Goal: Task Accomplishment & Management: Manage account settings

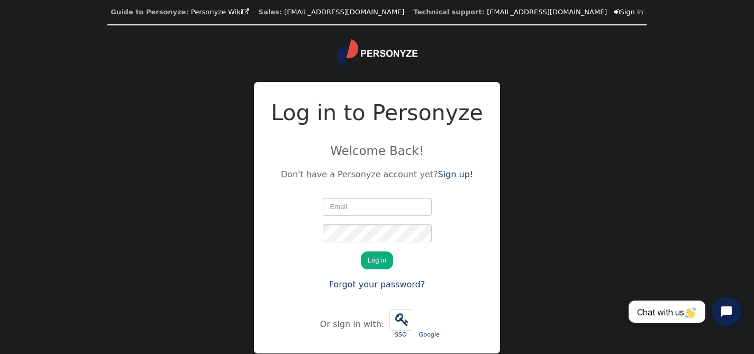
click at [377, 53] on img at bounding box center [377, 52] width 80 height 26
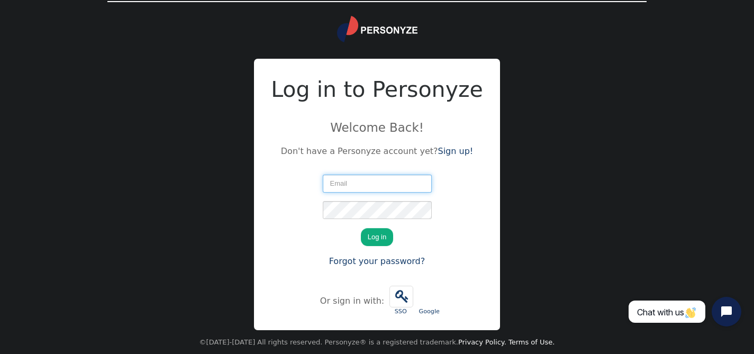
scroll to position [24, 0]
click at [360, 188] on input "text" at bounding box center [377, 183] width 109 height 18
click at [360, 185] on input "text" at bounding box center [377, 183] width 109 height 18
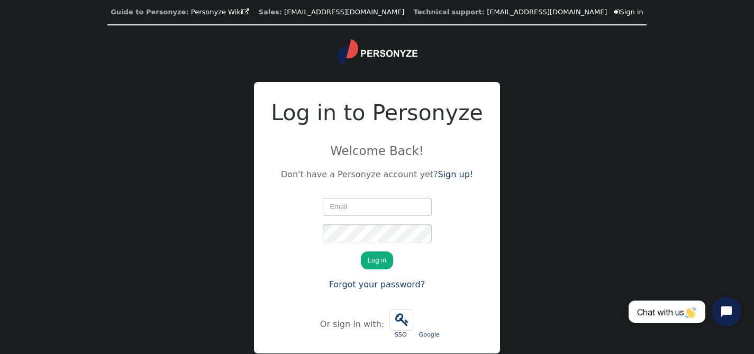
click at [374, 214] on input "text" at bounding box center [377, 207] width 109 height 18
click at [366, 205] on input "text" at bounding box center [377, 207] width 109 height 18
click at [355, 213] on input "text" at bounding box center [377, 207] width 109 height 18
click at [355, 204] on input "text" at bounding box center [377, 207] width 109 height 18
click at [342, 204] on input "text" at bounding box center [377, 207] width 109 height 18
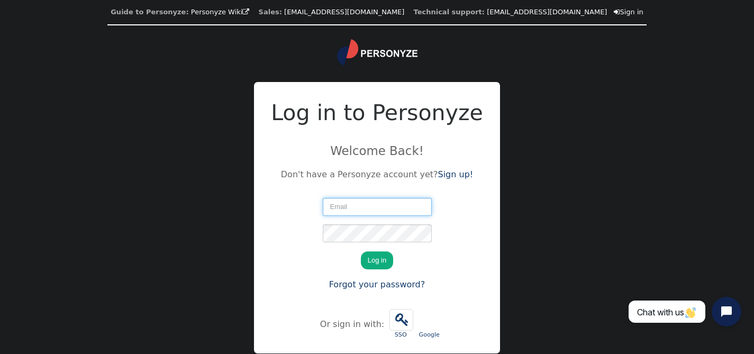
click at [338, 209] on input "text" at bounding box center [377, 207] width 109 height 18
paste input "jprieto@oasishoteles.com"
type input "[EMAIL_ADDRESS][DOMAIN_NAME]"
click at [379, 259] on button "Log in" at bounding box center [377, 260] width 32 height 18
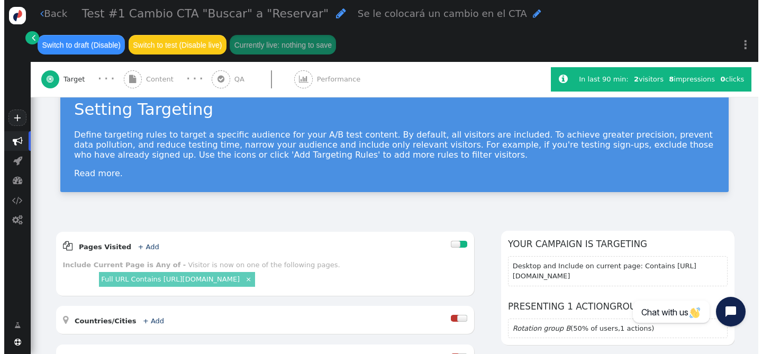
scroll to position [28, 0]
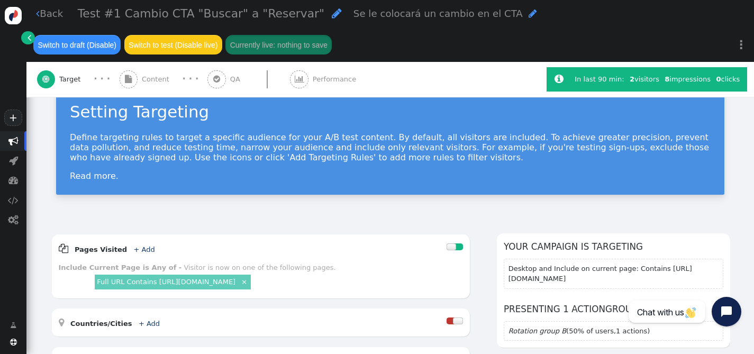
click at [28, 38] on span "" at bounding box center [30, 37] width 4 height 11
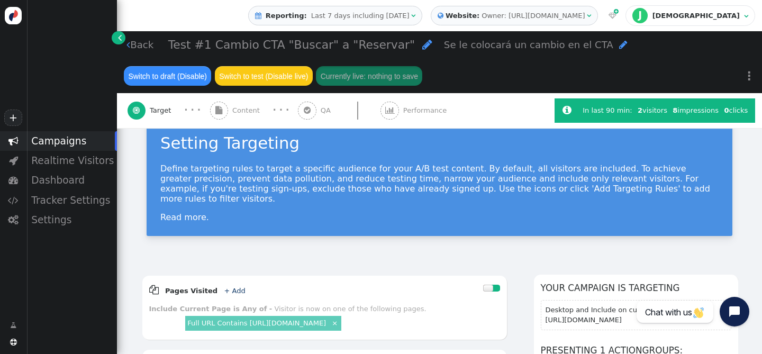
click at [130, 41] on link " Back" at bounding box center [139, 45] width 27 height 14
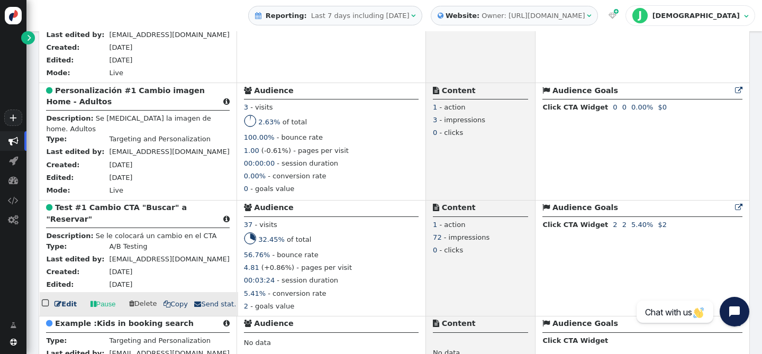
scroll to position [331, 0]
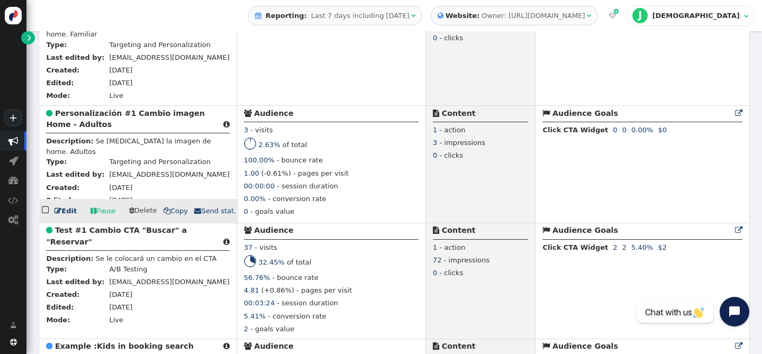
drag, startPoint x: 211, startPoint y: 134, endPoint x: 242, endPoint y: 134, distance: 31.8
click at [244, 134] on div "3 - visits" at bounding box center [331, 131] width 175 height 13
click at [339, 206] on div "0.00% - conversion rate" at bounding box center [331, 200] width 175 height 13
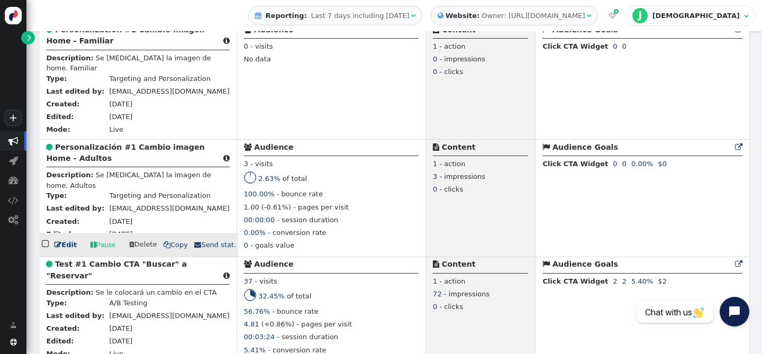
scroll to position [218, 0]
